Goal: Task Accomplishment & Management: Manage account settings

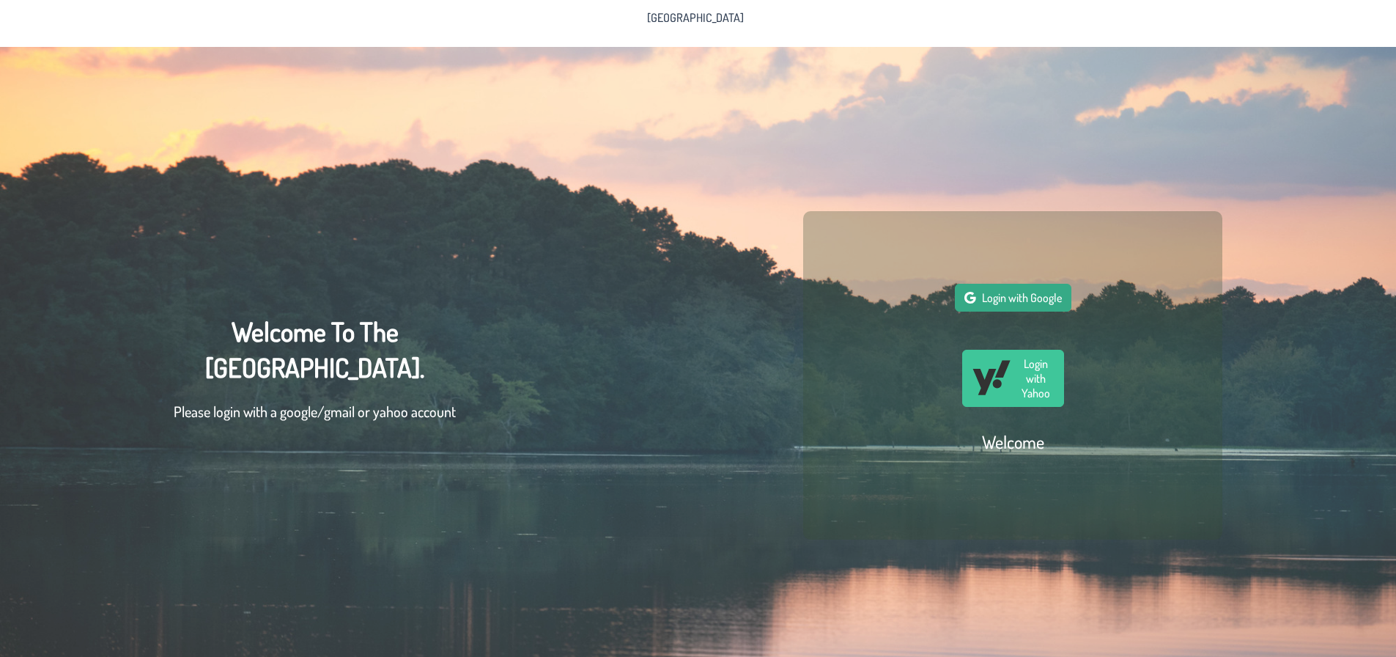
click at [1010, 311] on button "Login with Google" at bounding box center [1013, 298] width 117 height 28
drag, startPoint x: 858, startPoint y: 31, endPoint x: 863, endPoint y: 22, distance: 10.2
click at [859, 28] on div "[GEOGRAPHIC_DATA]" at bounding box center [698, 23] width 1396 height 47
click at [1016, 300] on span "Login with Google" at bounding box center [1022, 297] width 80 height 15
click at [1032, 302] on span "Login with Google" at bounding box center [1022, 297] width 80 height 15
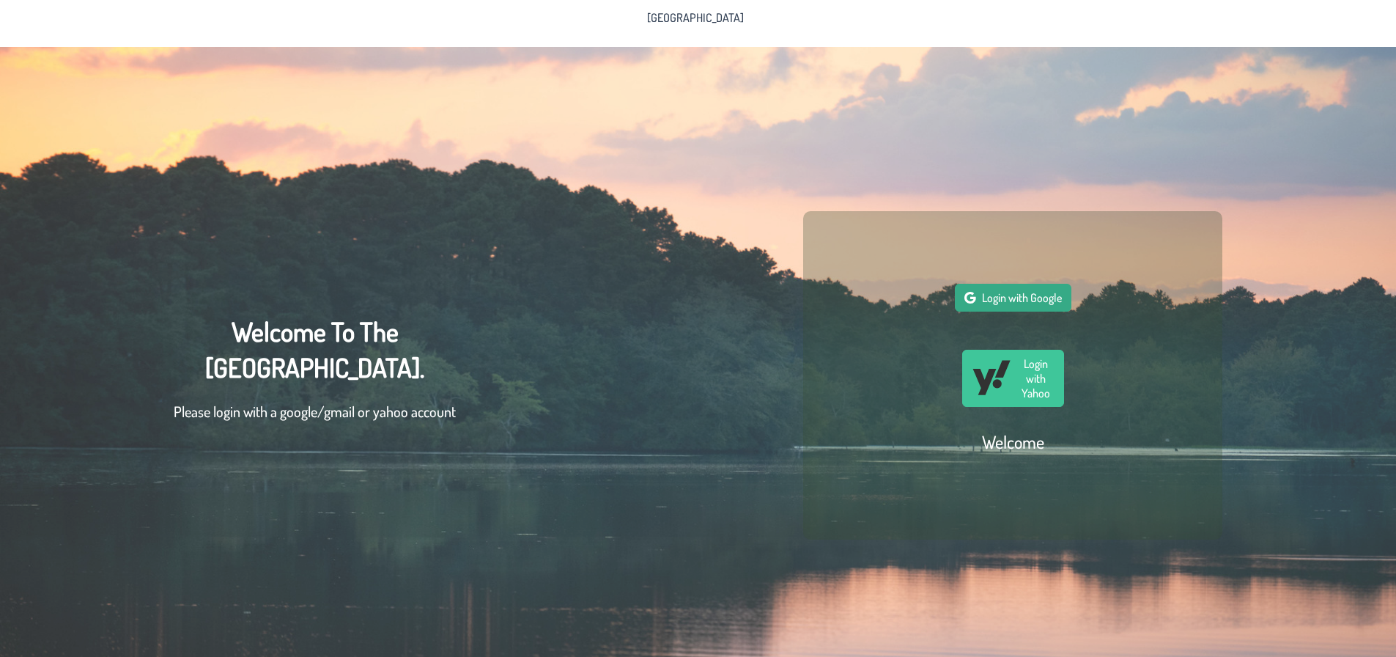
click at [1056, 311] on button "Login with Google" at bounding box center [1013, 298] width 117 height 28
click at [698, 7] on link "[GEOGRAPHIC_DATA]" at bounding box center [695, 17] width 114 height 23
click at [699, 18] on span "[GEOGRAPHIC_DATA]" at bounding box center [695, 18] width 97 height 12
click at [1027, 282] on div "Login with Google Login with Yahoo Welcome" at bounding box center [1012, 375] width 419 height 328
click at [1027, 298] on span "Login with Google" at bounding box center [1022, 297] width 80 height 15
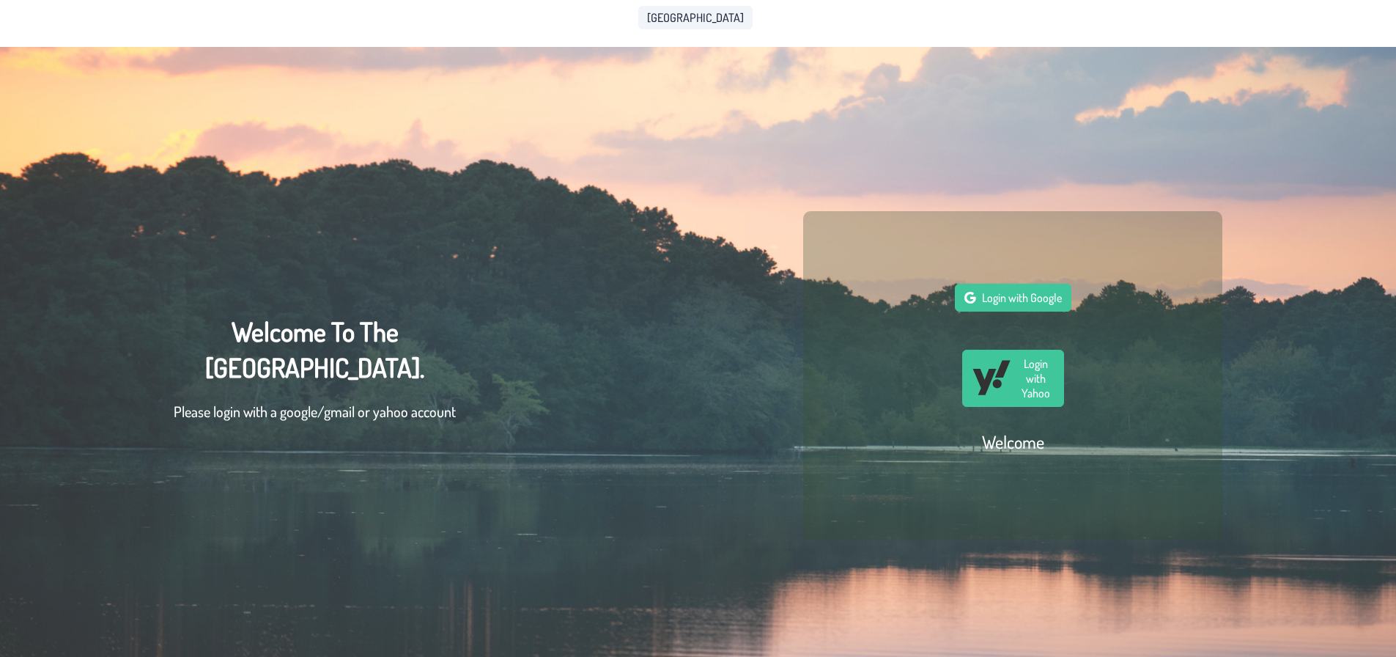
click at [657, 25] on link "[GEOGRAPHIC_DATA]" at bounding box center [695, 17] width 114 height 23
